Goal: Check status: Check status

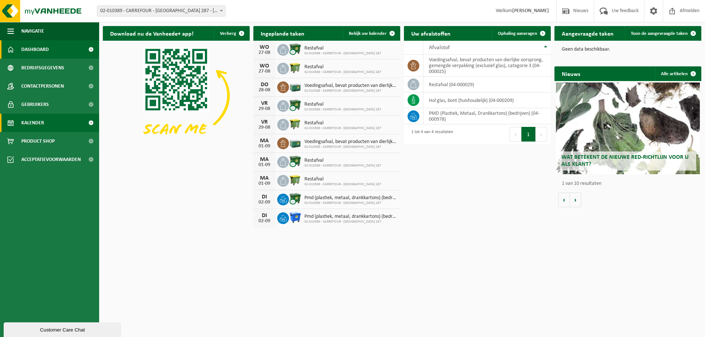
click at [34, 121] on span "Kalender" at bounding box center [32, 123] width 23 height 18
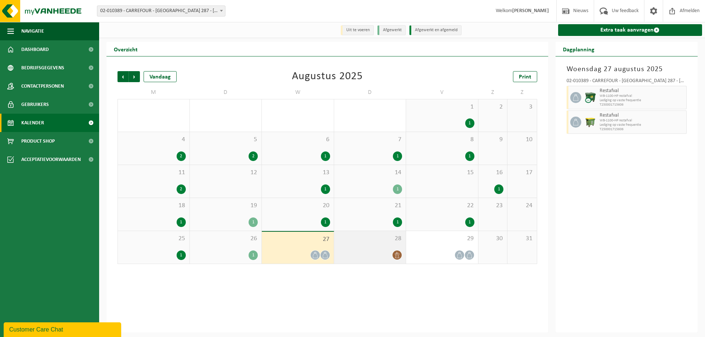
click at [379, 248] on div "28" at bounding box center [370, 247] width 72 height 33
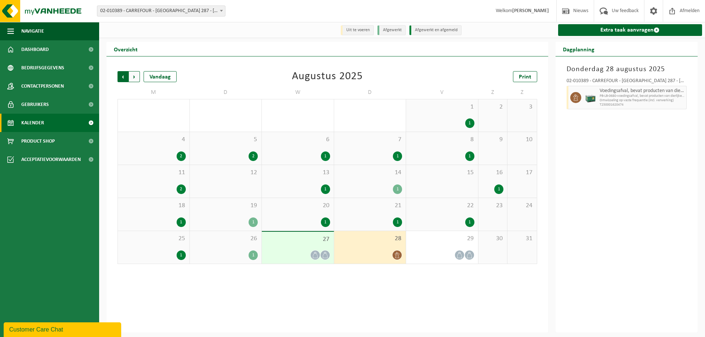
click at [133, 75] on span "Volgende" at bounding box center [134, 76] width 11 height 11
